Goal: Information Seeking & Learning: Compare options

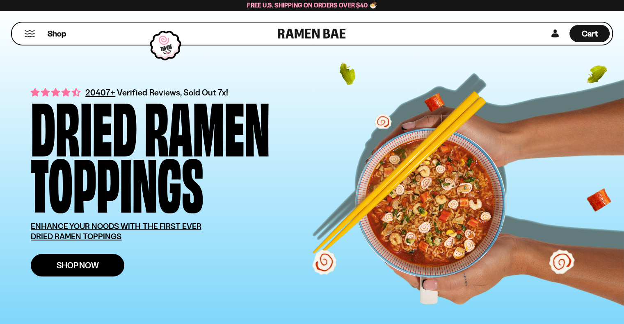
click at [103, 269] on link "Shop Now" at bounding box center [78, 265] width 94 height 23
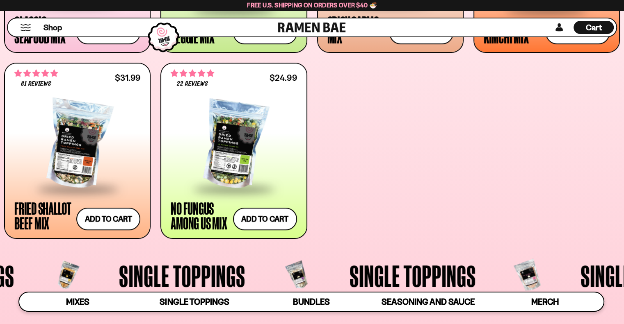
scroll to position [492, 0]
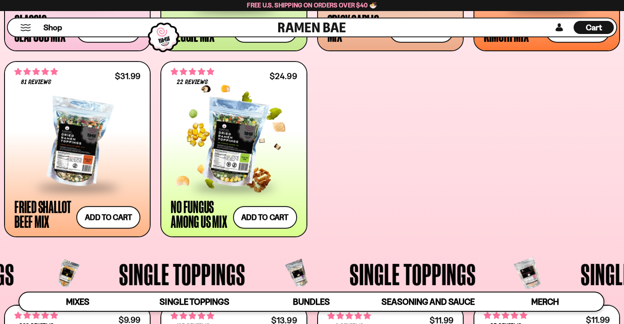
click at [247, 155] on div at bounding box center [234, 143] width 126 height 87
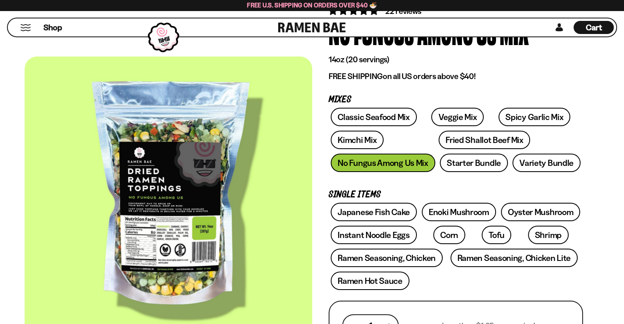
scroll to position [82, 0]
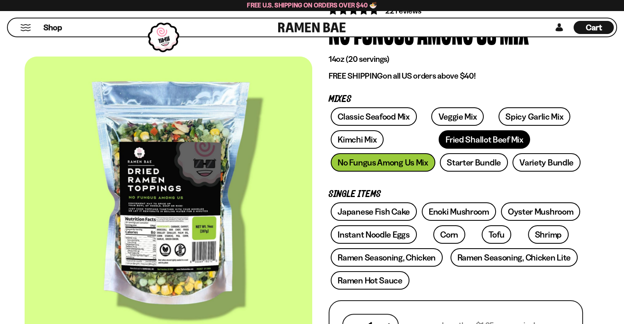
click at [441, 144] on link "Fried Shallot Beef Mix" at bounding box center [484, 139] width 91 height 18
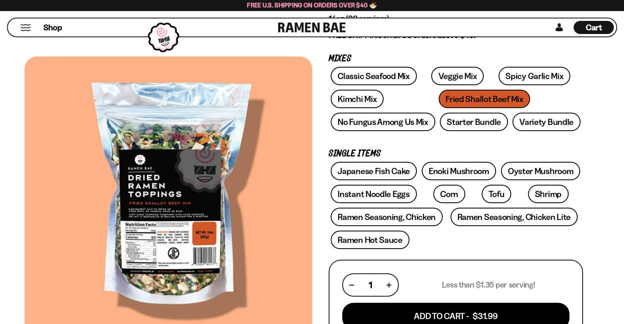
scroll to position [123, 0]
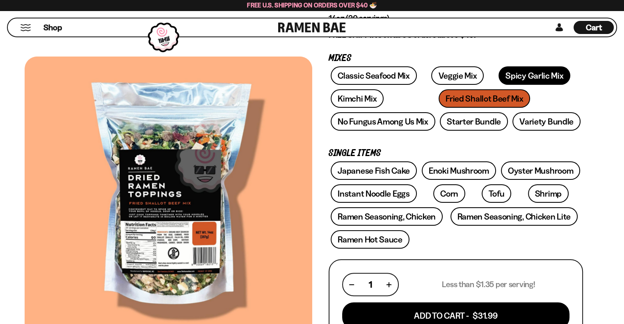
click at [529, 83] on link "Spicy Garlic Mix" at bounding box center [534, 75] width 72 height 18
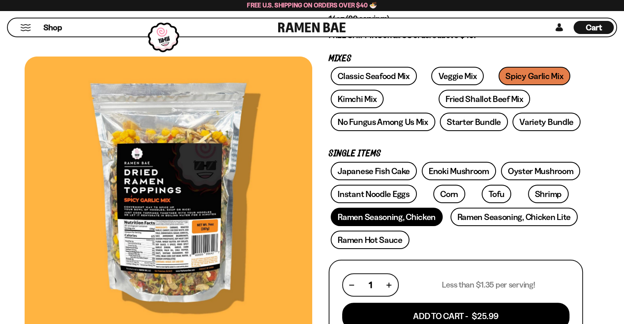
scroll to position [123, 0]
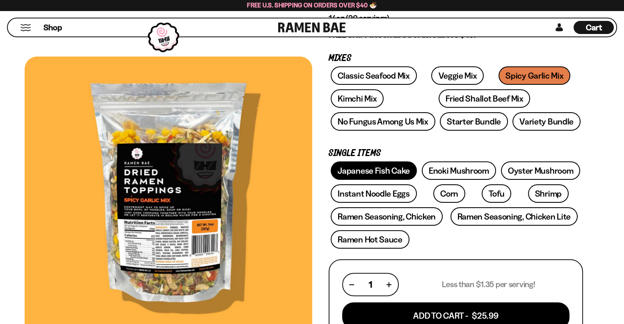
click at [363, 174] on link "Japanese Fish Cake" at bounding box center [374, 171] width 86 height 18
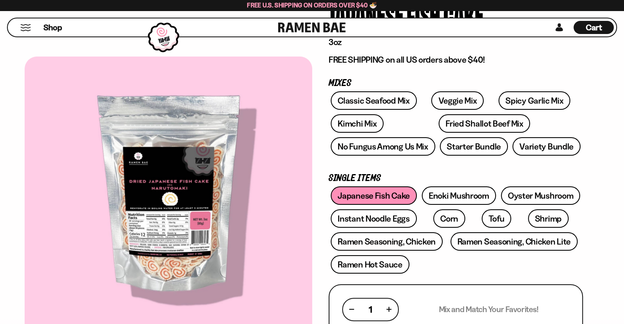
scroll to position [123, 0]
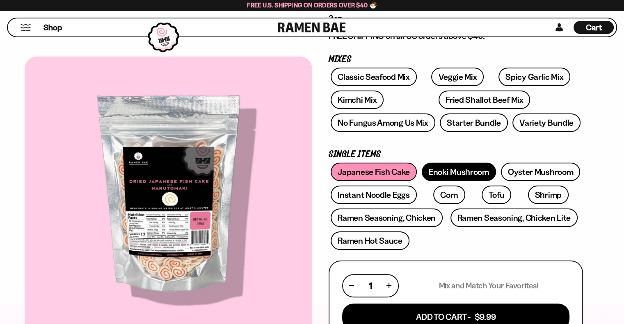
click at [454, 169] on link "Enoki Mushroom" at bounding box center [459, 172] width 74 height 18
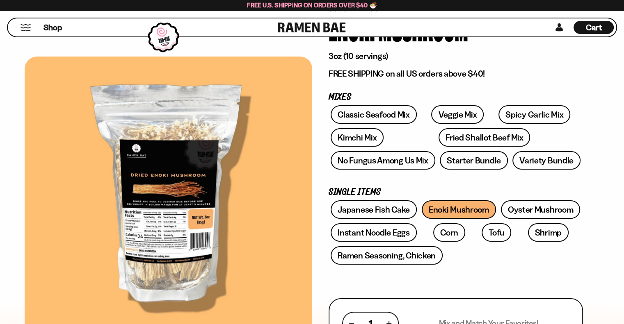
scroll to position [123, 0]
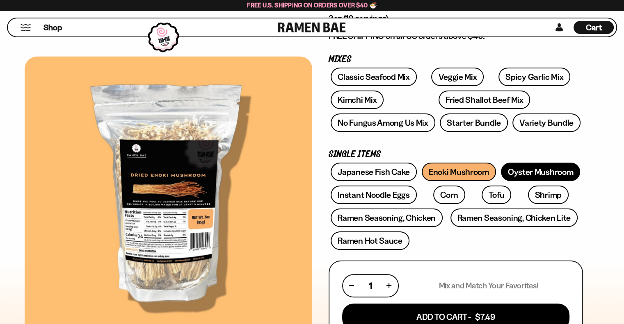
click at [561, 171] on link "Oyster Mushroom" at bounding box center [541, 172] width 80 height 18
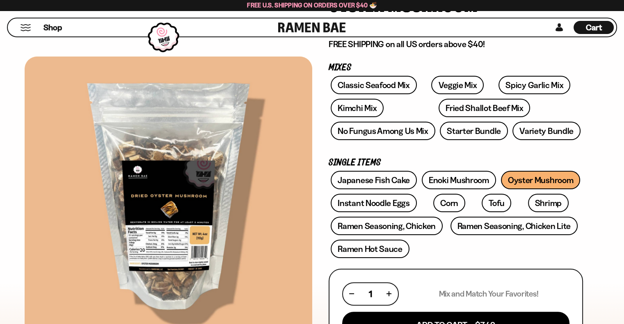
scroll to position [123, 0]
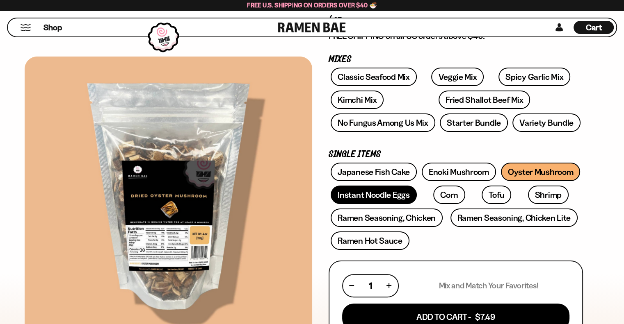
click at [386, 196] on link "Instant Noodle Eggs" at bounding box center [374, 195] width 86 height 18
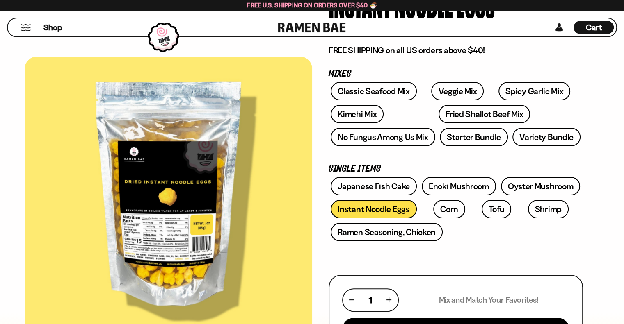
scroll to position [123, 0]
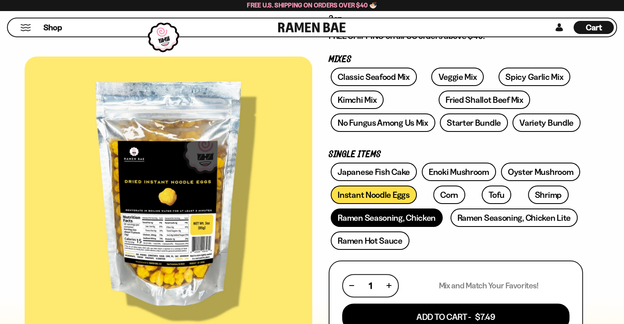
click at [407, 215] on link "Ramen Seasoning, Chicken" at bounding box center [387, 218] width 112 height 18
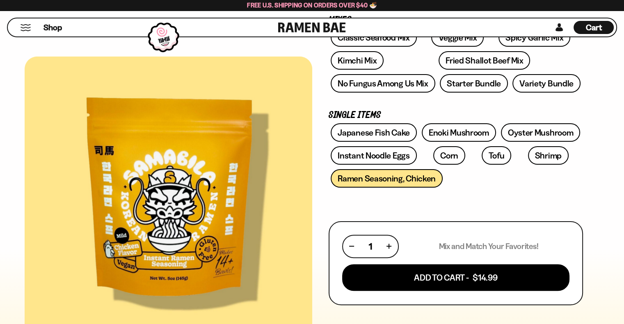
scroll to position [164, 0]
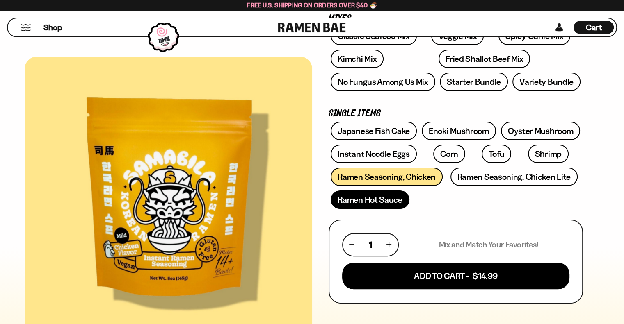
click at [386, 202] on link "Ramen Hot Sauce" at bounding box center [370, 200] width 79 height 18
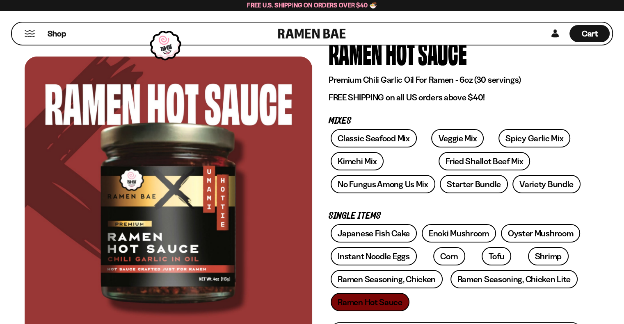
scroll to position [82, 0]
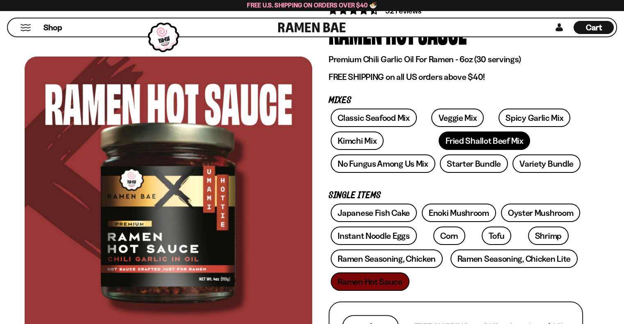
click at [439, 141] on link "Fried Shallot Beef Mix" at bounding box center [484, 141] width 91 height 18
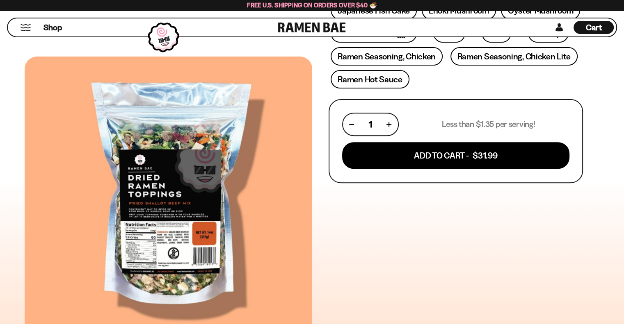
scroll to position [287, 0]
